Goal: Navigation & Orientation: Find specific page/section

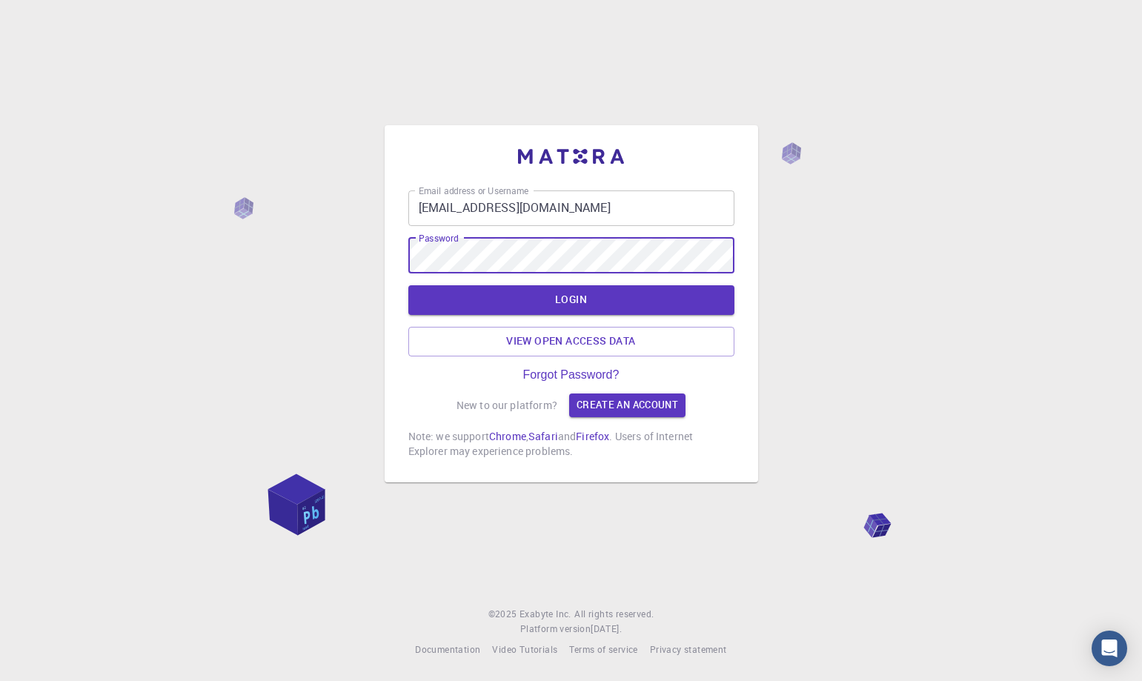
click at [807, 302] on div "Email address or Username [EMAIL_ADDRESS][DOMAIN_NAME] Email address or Usernam…" at bounding box center [571, 340] width 1142 height 681
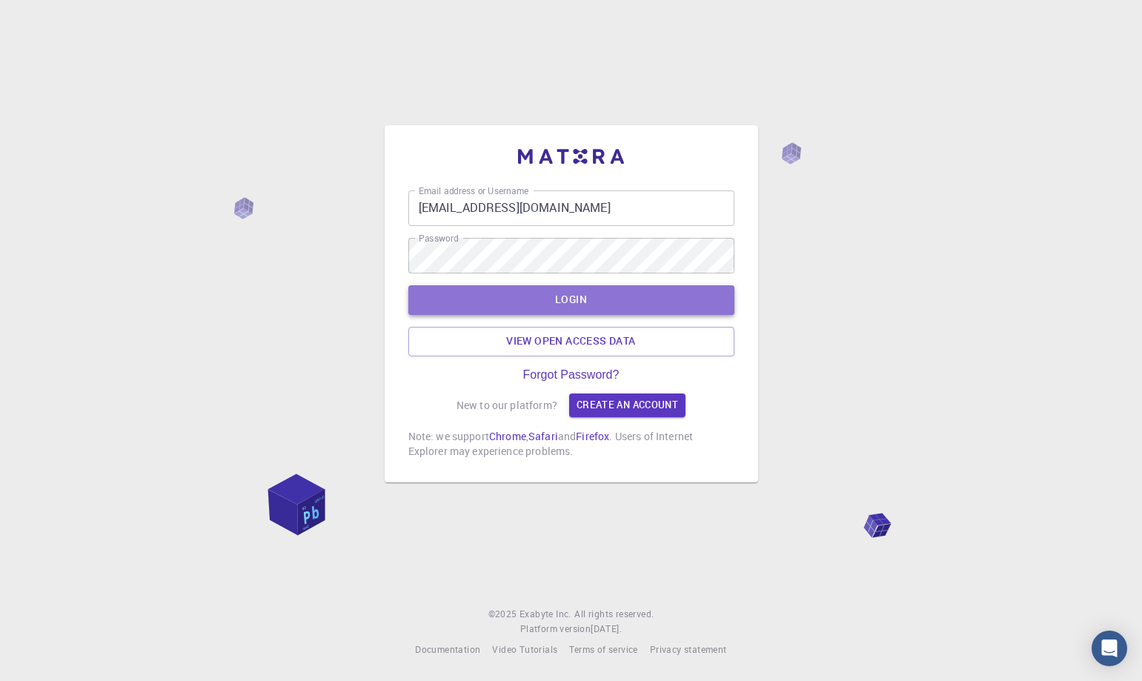
click at [683, 296] on button "LOGIN" at bounding box center [571, 300] width 326 height 30
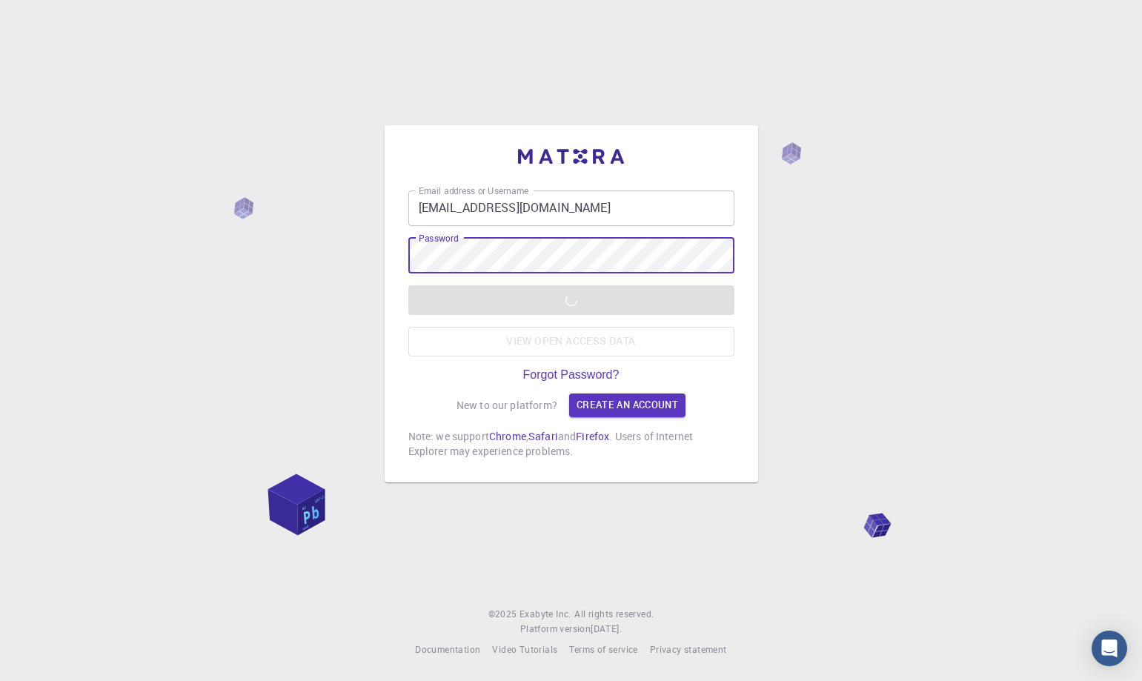
drag, startPoint x: 658, startPoint y: 273, endPoint x: 780, endPoint y: 264, distance: 122.6
click at [780, 264] on div "Email address or Username [EMAIL_ADDRESS][DOMAIN_NAME] Email address or Usernam…" at bounding box center [571, 340] width 1142 height 681
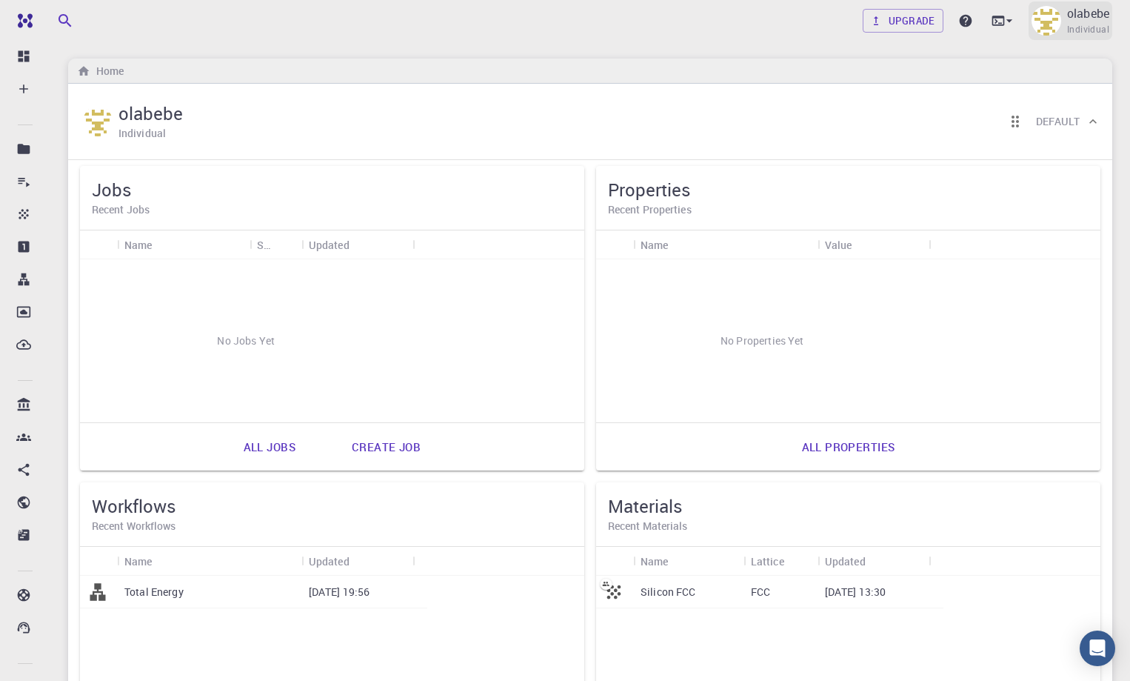
click at [1054, 13] on img at bounding box center [1047, 21] width 30 height 30
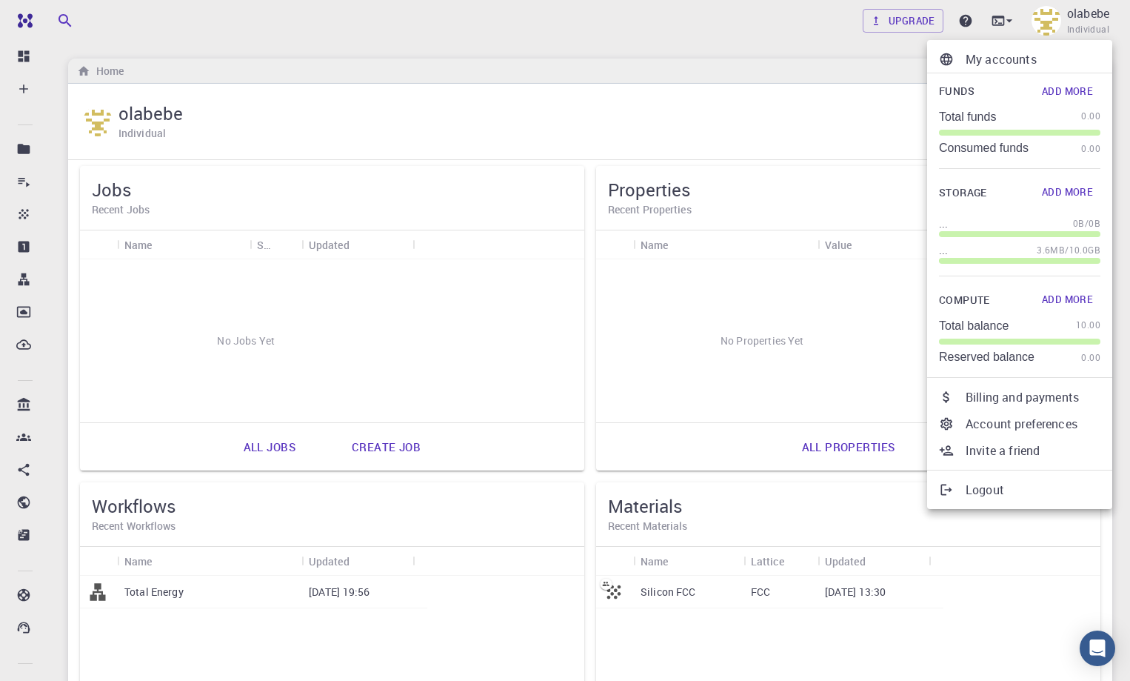
drag, startPoint x: 750, startPoint y: 41, endPoint x: 343, endPoint y: 95, distance: 410.2
click at [747, 45] on div at bounding box center [565, 340] width 1130 height 681
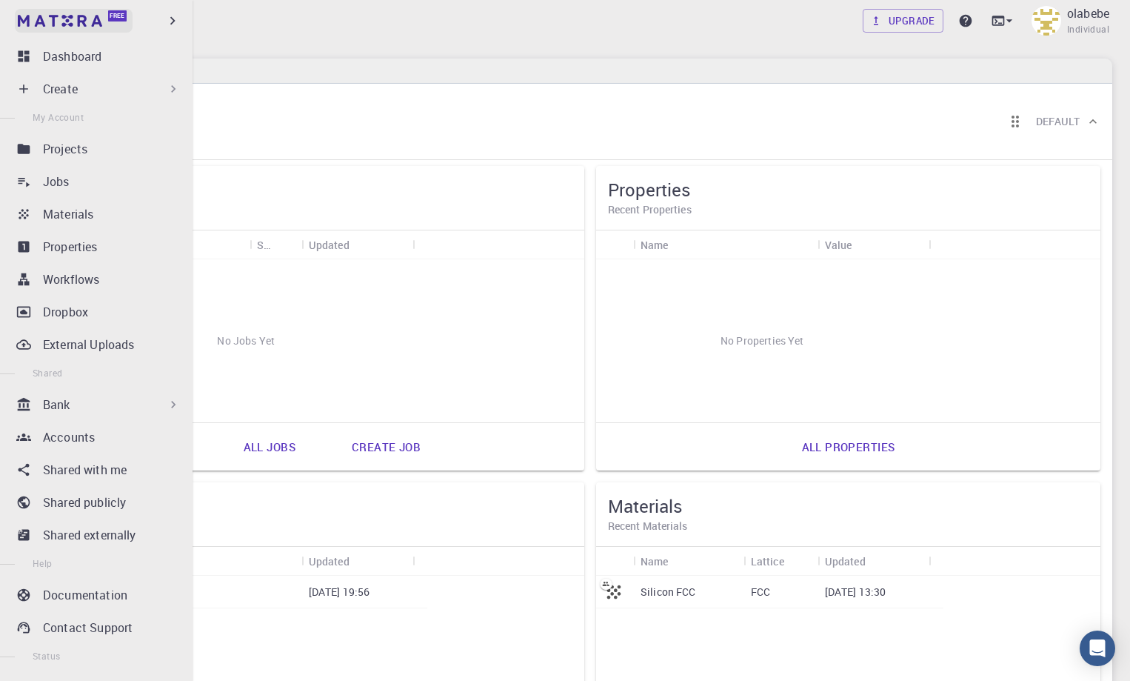
click at [30, 20] on img at bounding box center [28, 20] width 21 height 15
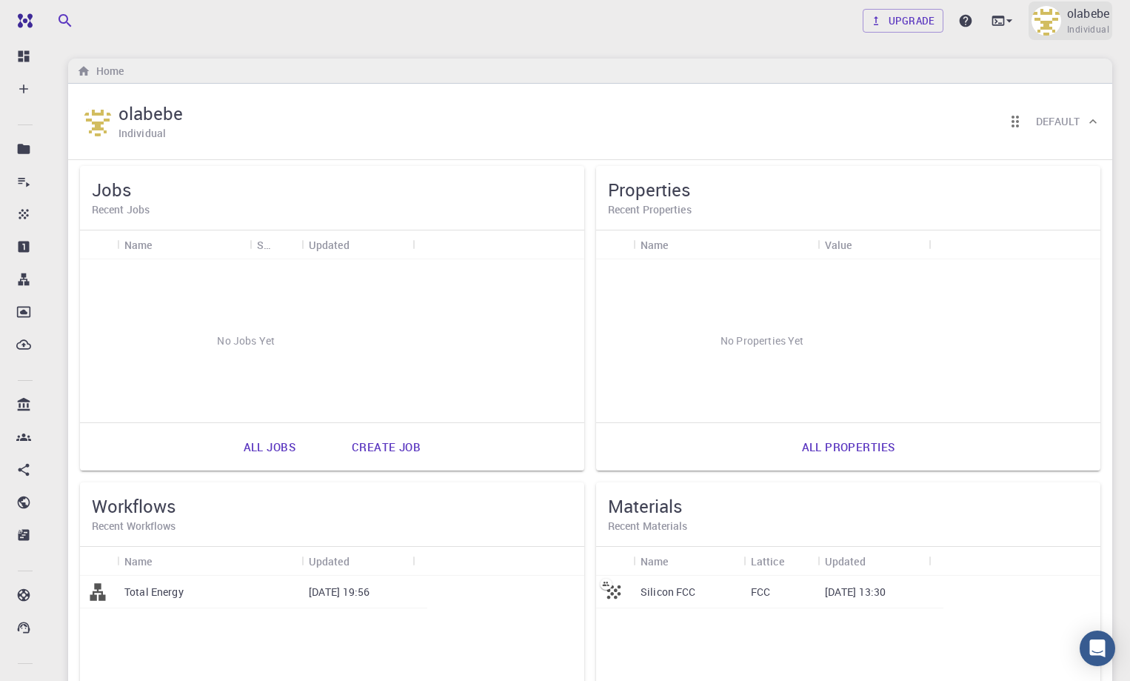
click at [1068, 14] on p "olabebe" at bounding box center [1088, 13] width 42 height 18
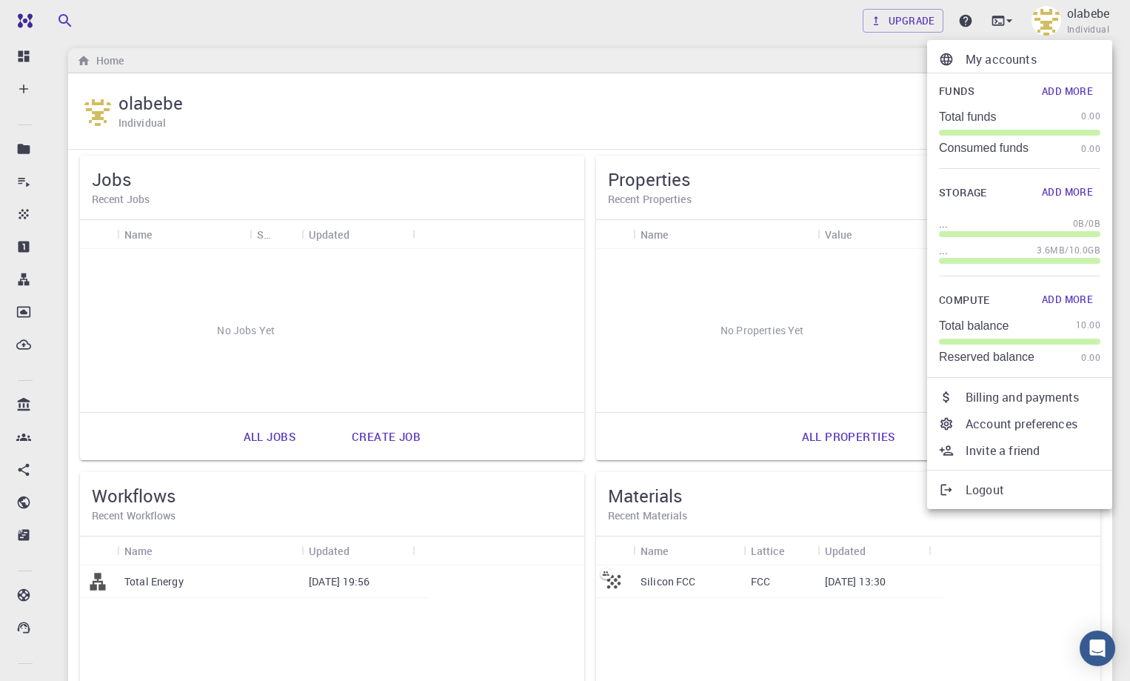
scroll to position [74, 0]
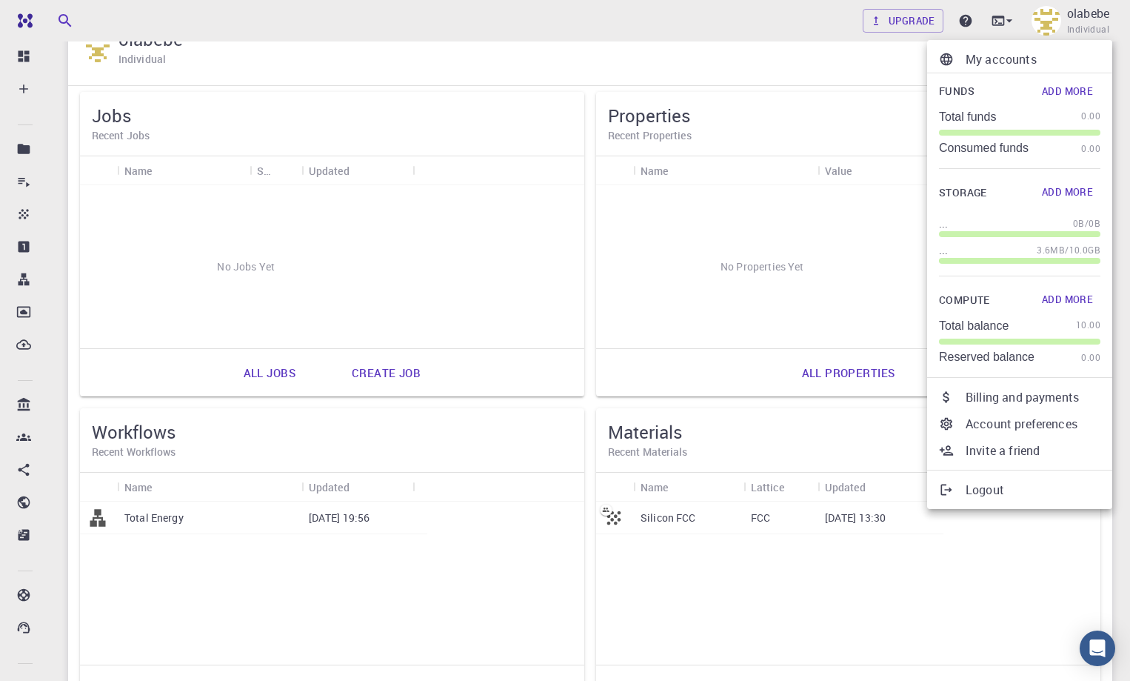
click at [806, 39] on div at bounding box center [565, 340] width 1130 height 681
